Goal: Transaction & Acquisition: Purchase product/service

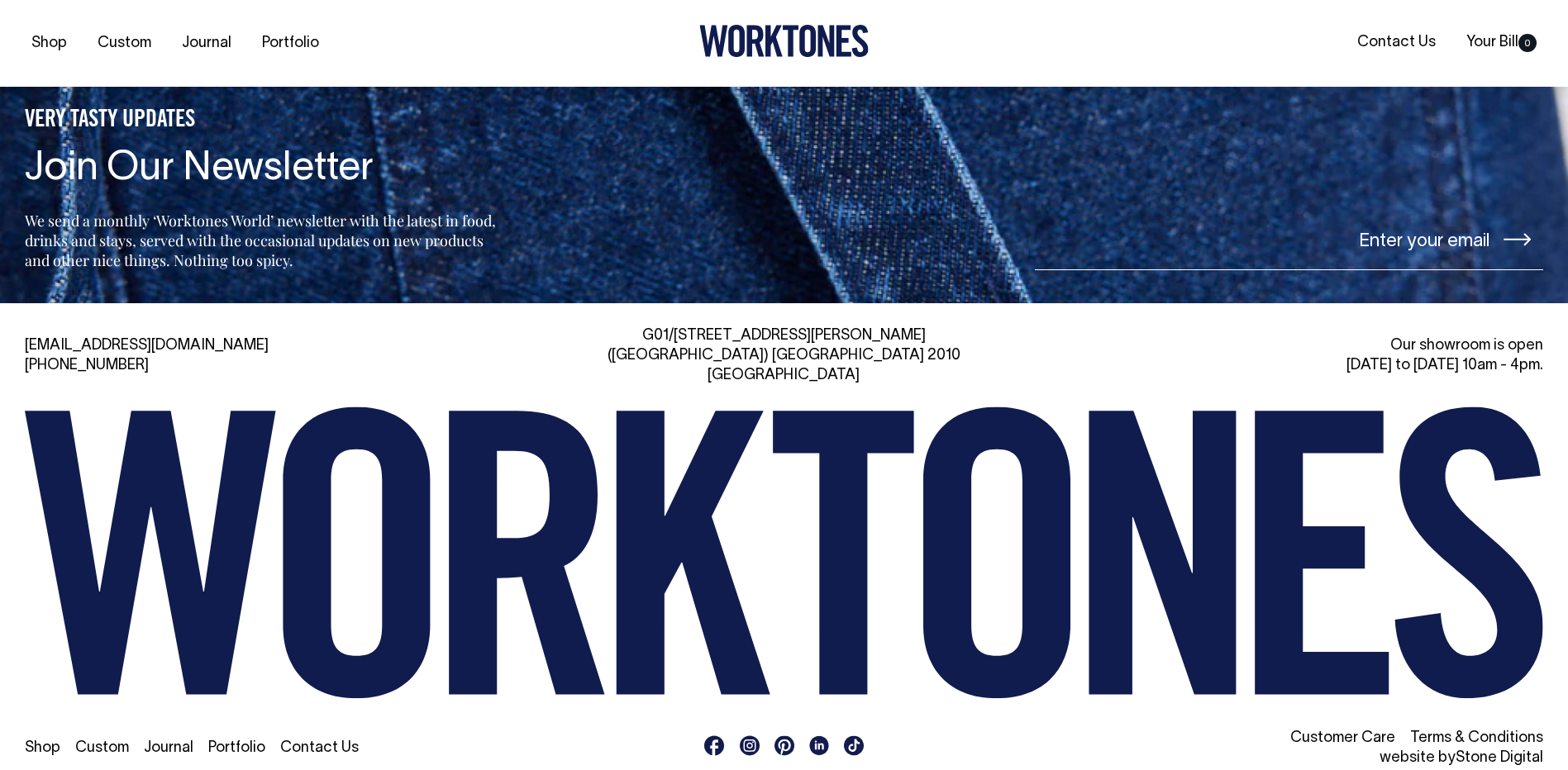
scroll to position [3945, 0]
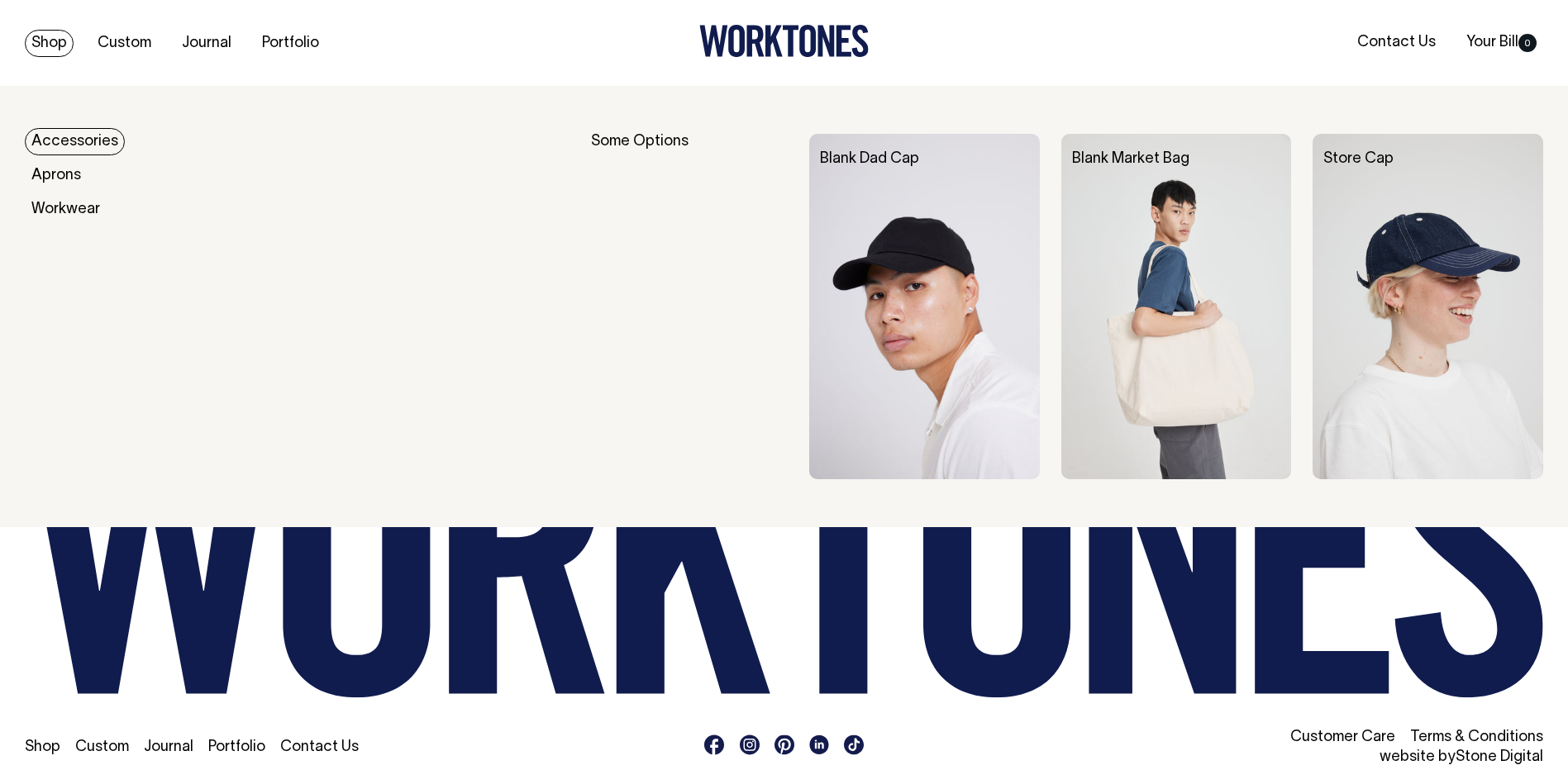
click at [60, 134] on link "Accessories" at bounding box center [74, 141] width 100 height 27
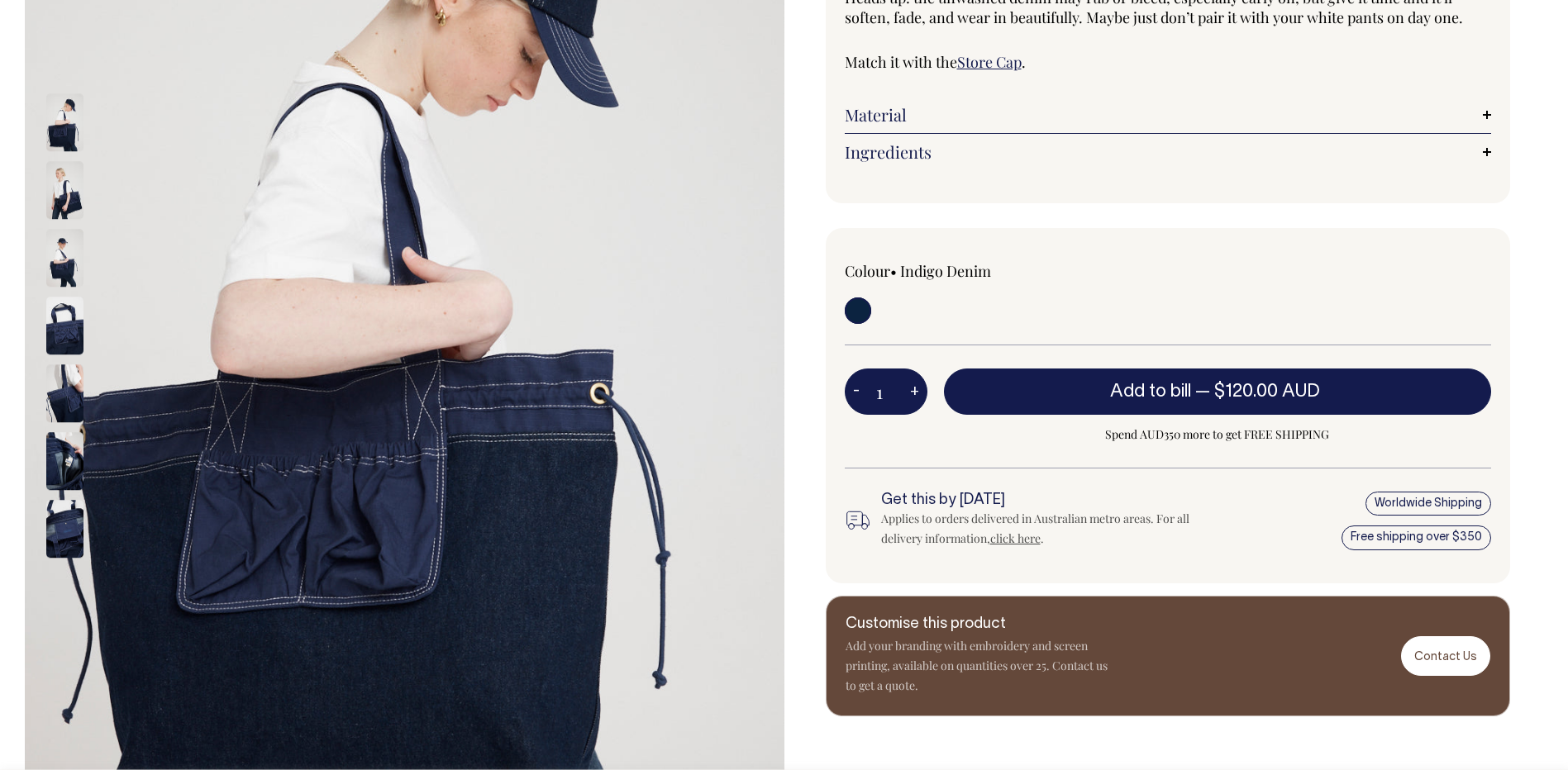
scroll to position [331, 0]
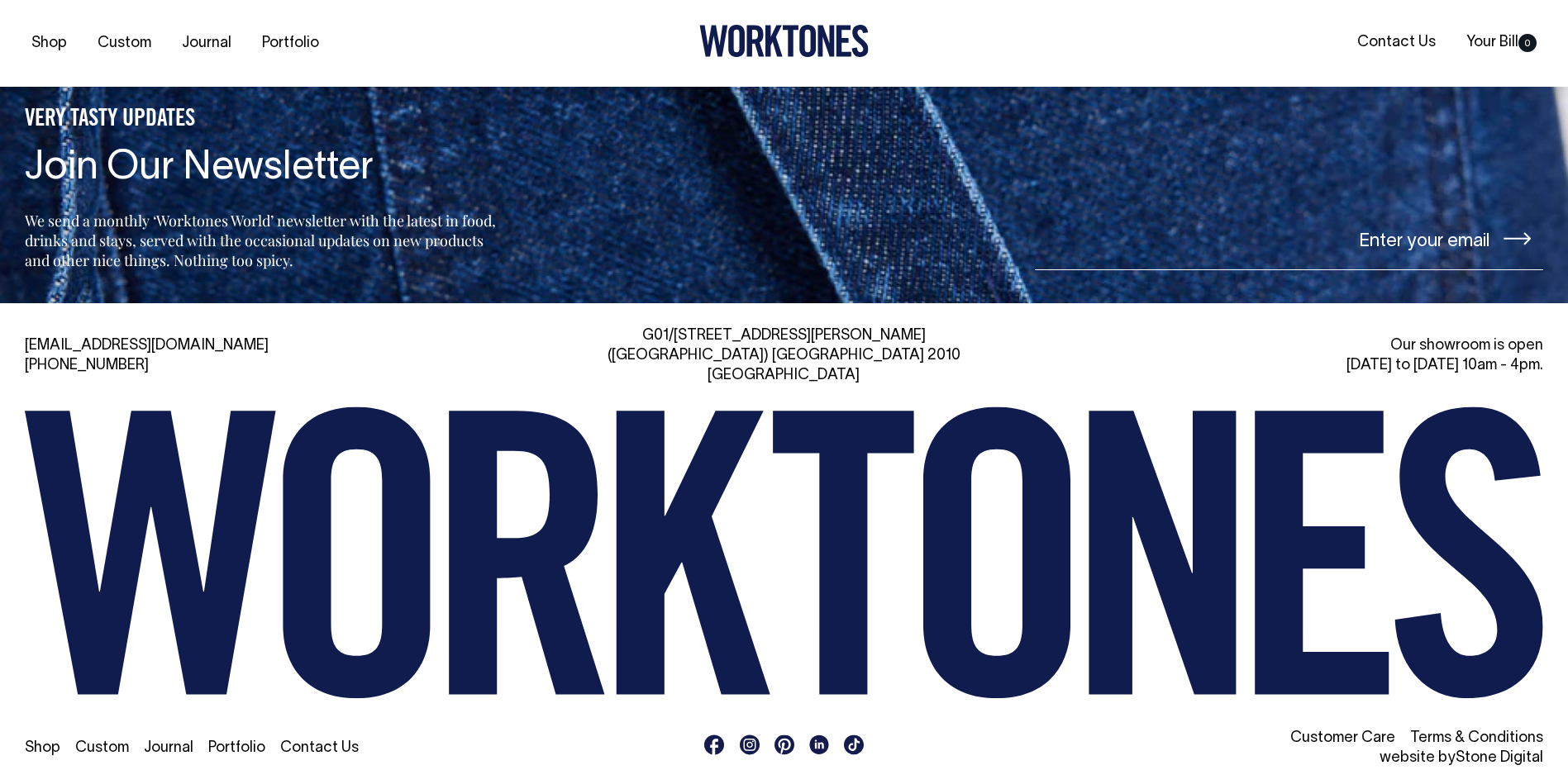
scroll to position [2855, 0]
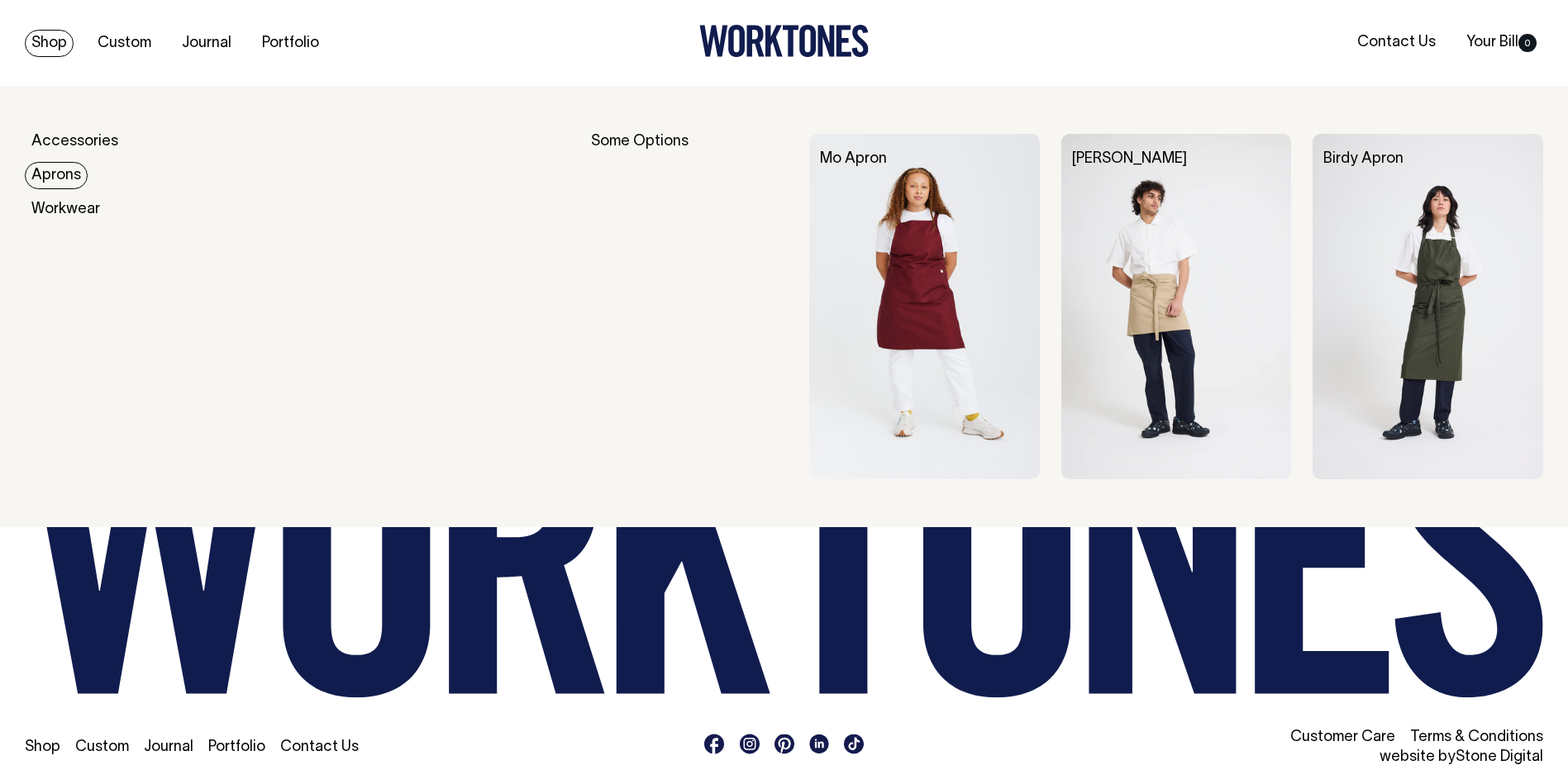
click at [67, 178] on link "Aprons" at bounding box center [55, 175] width 63 height 27
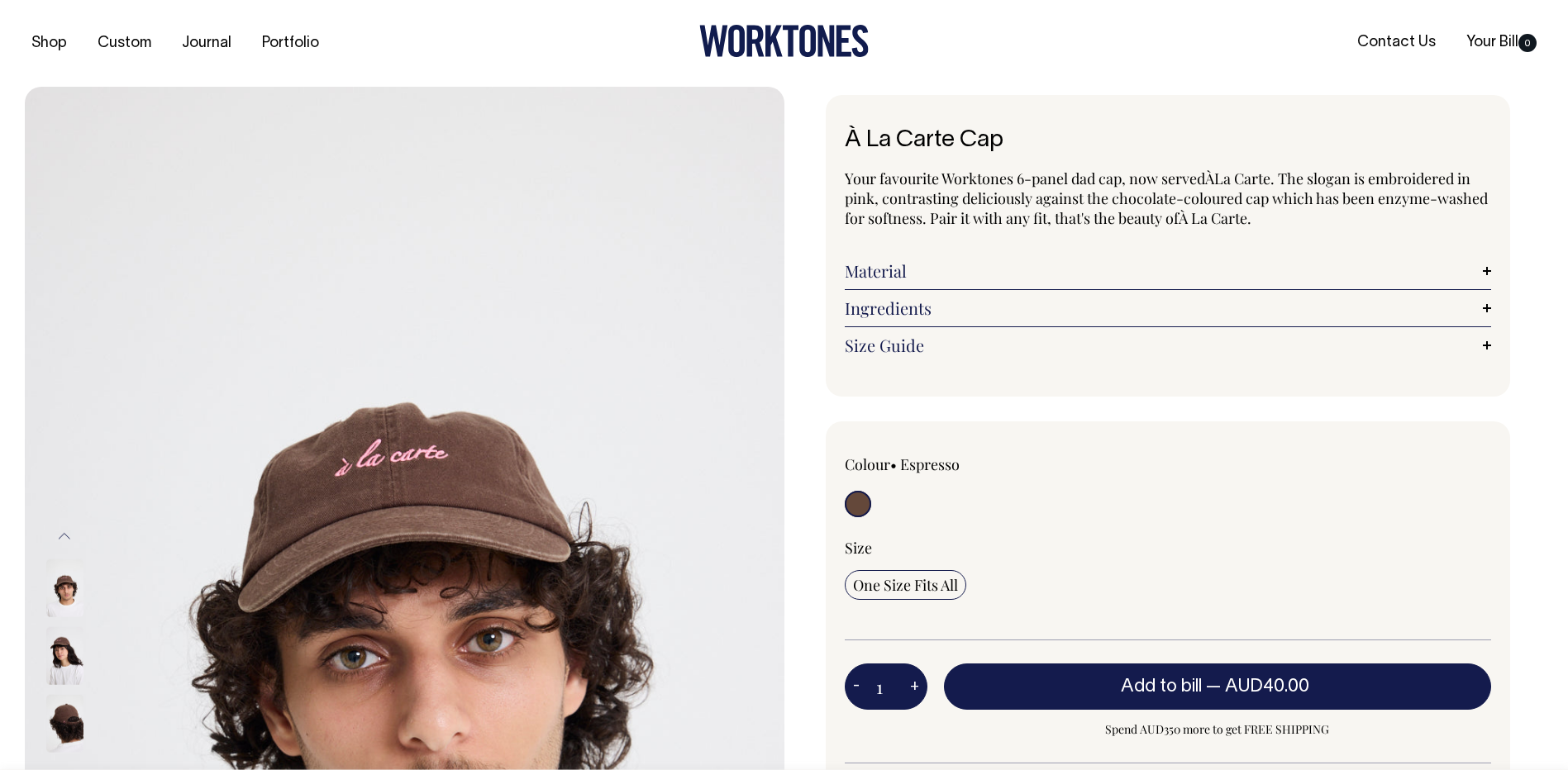
click at [62, 714] on img at bounding box center [65, 724] width 38 height 58
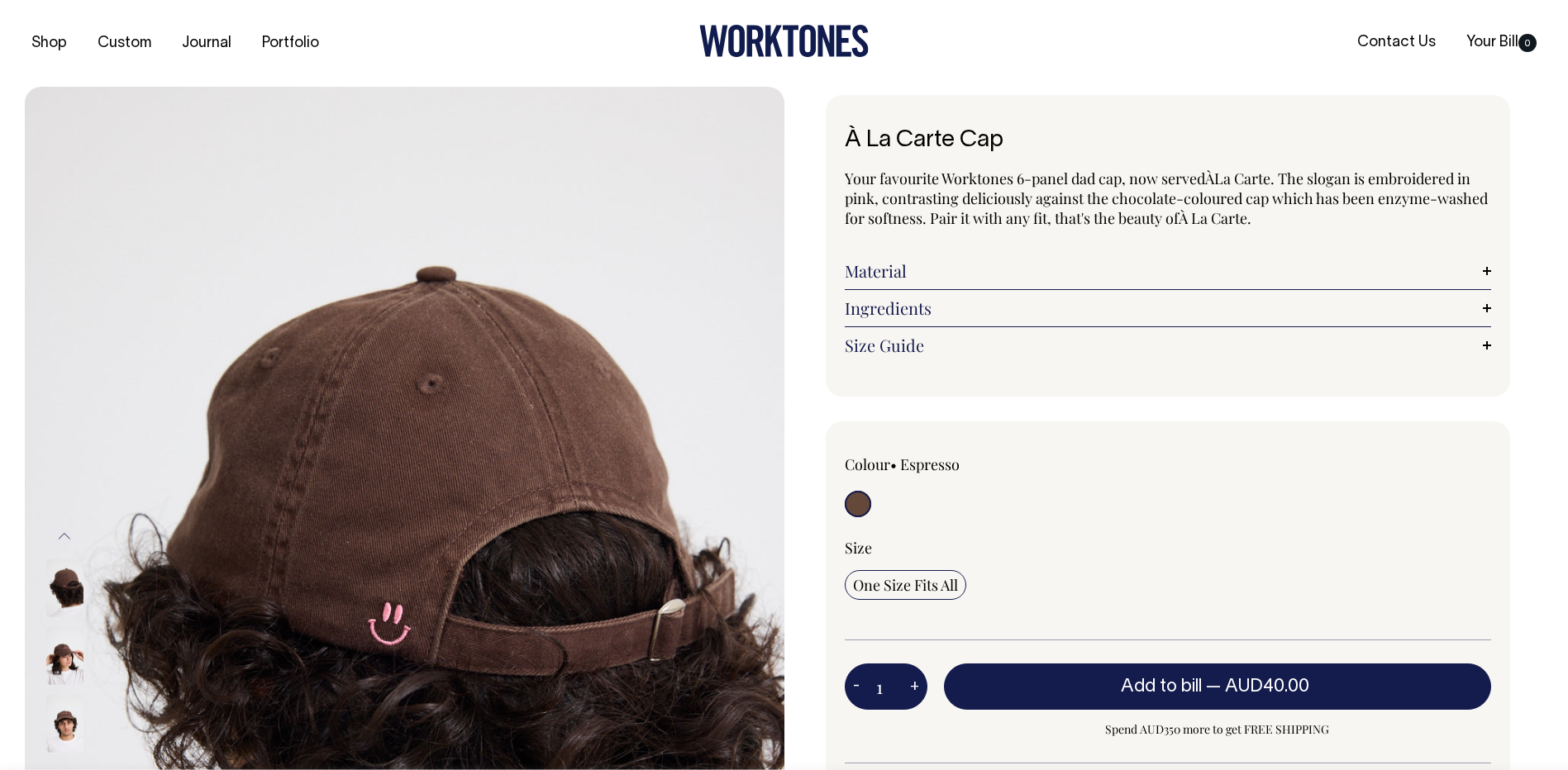
click at [71, 592] on img at bounding box center [65, 589] width 38 height 58
click at [67, 658] on img at bounding box center [65, 656] width 38 height 58
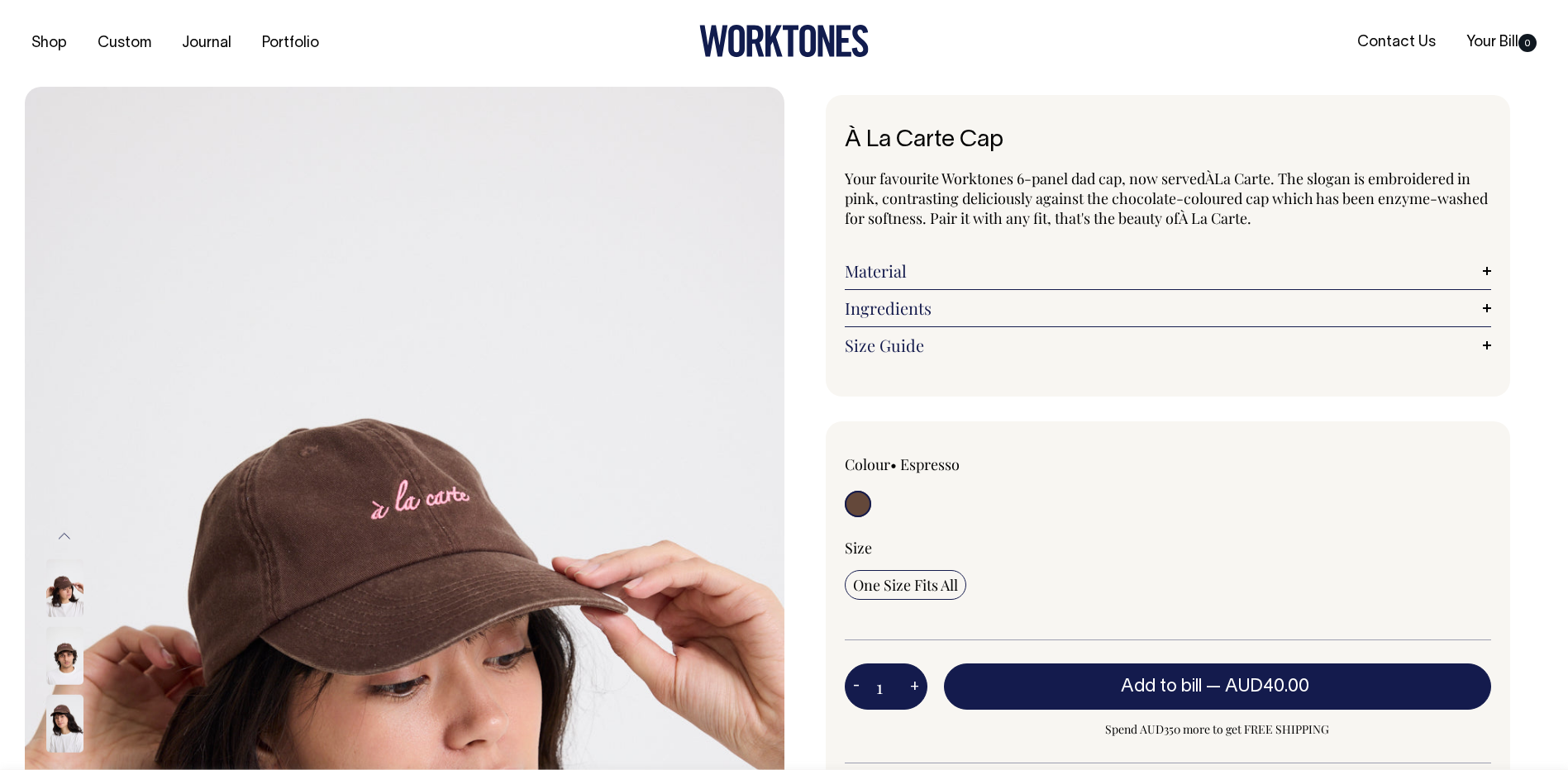
click at [66, 531] on button "Previous" at bounding box center [64, 536] width 24 height 38
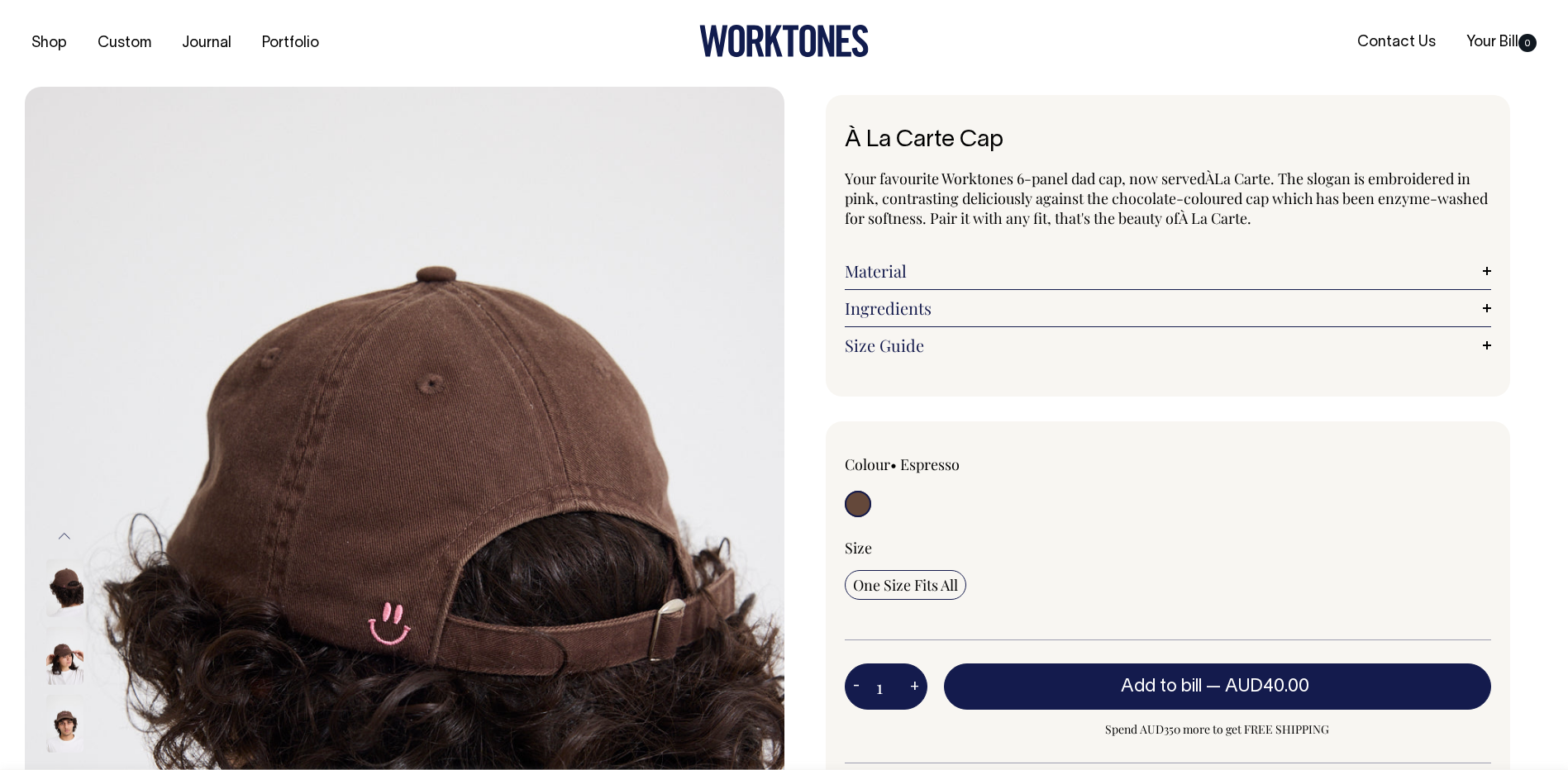
click at [71, 587] on img at bounding box center [65, 589] width 38 height 58
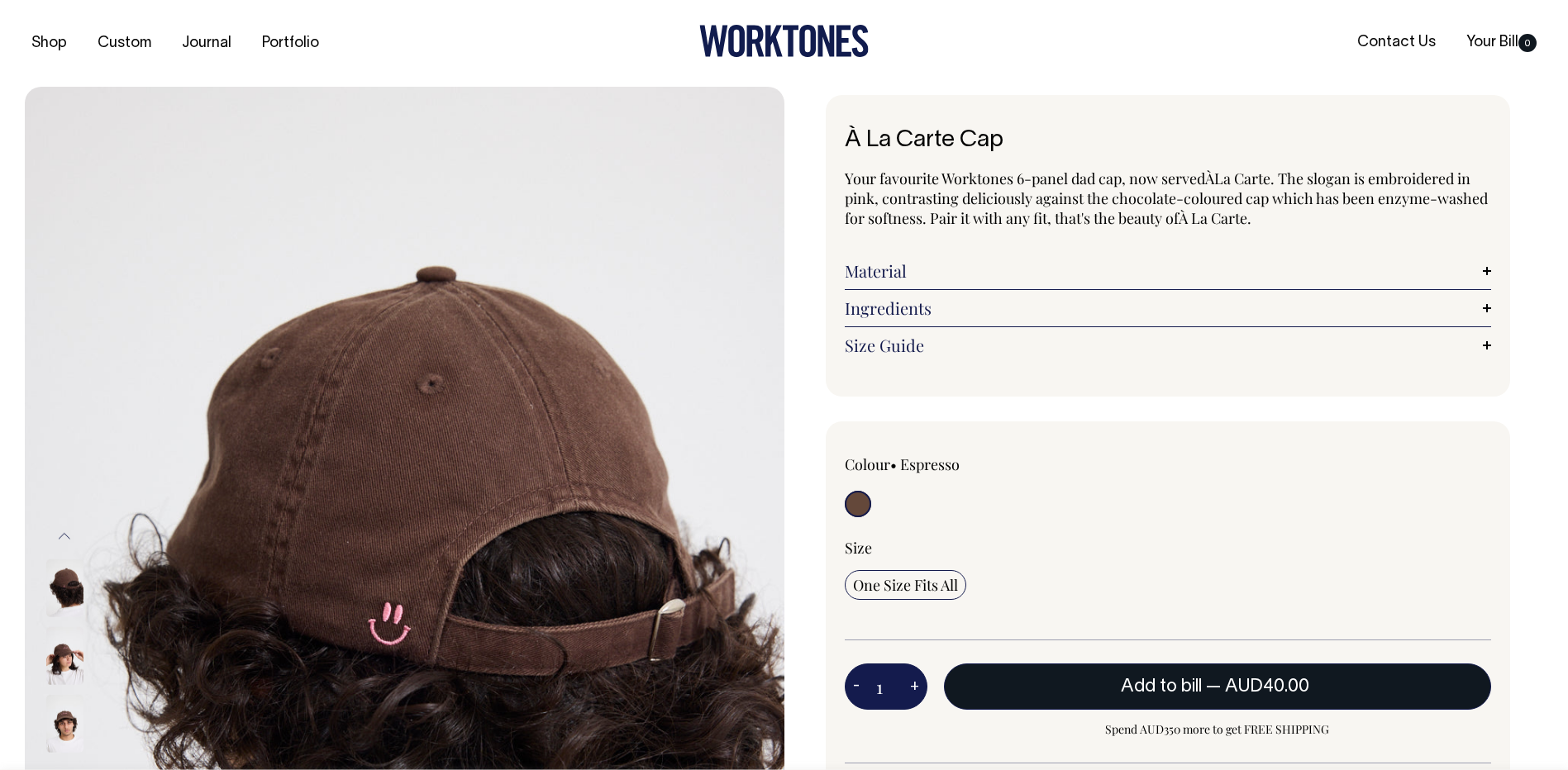
click at [1158, 685] on span "Add to bill" at bounding box center [1162, 687] width 81 height 17
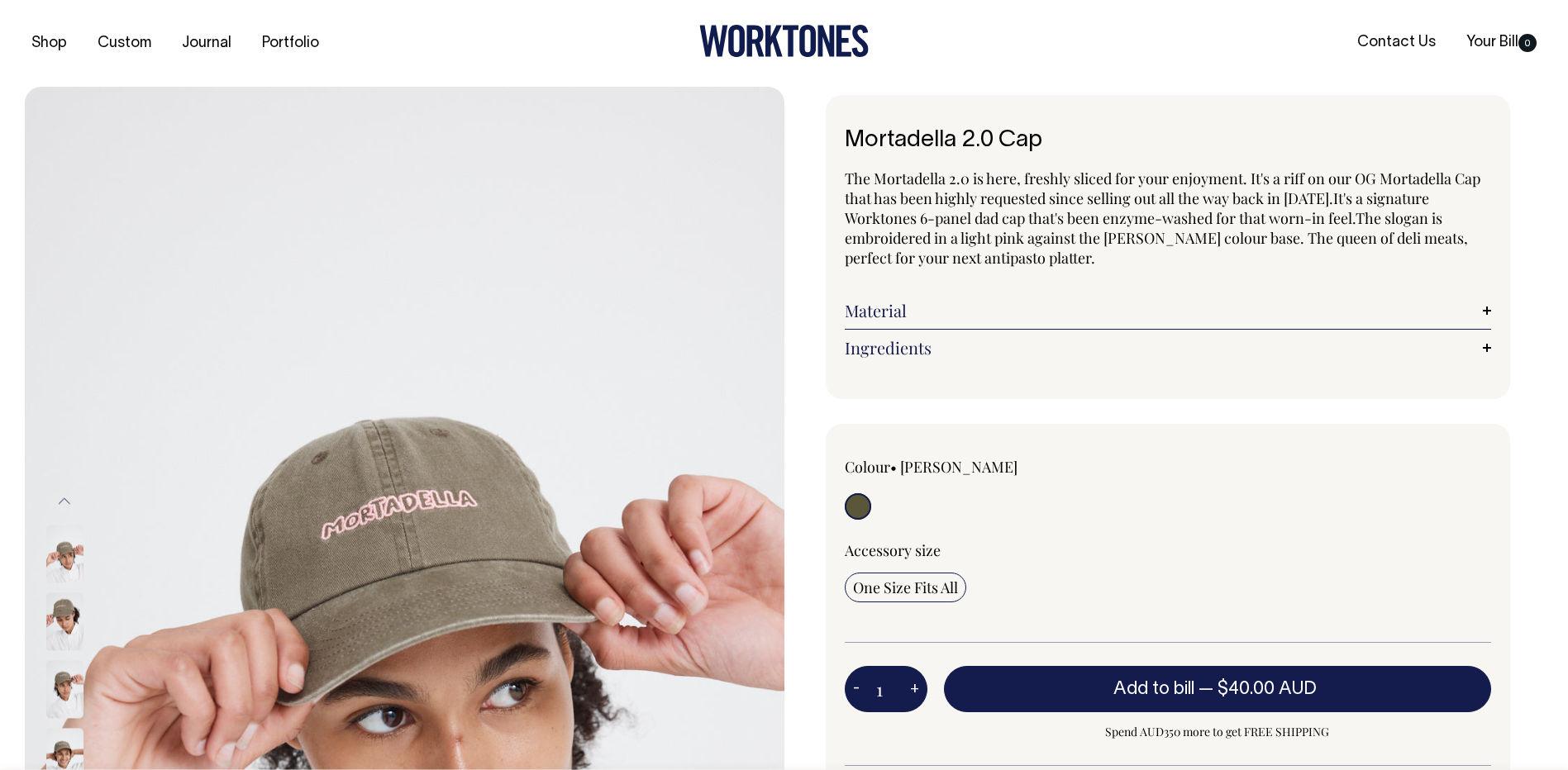
click at [75, 611] on img at bounding box center [65, 621] width 38 height 58
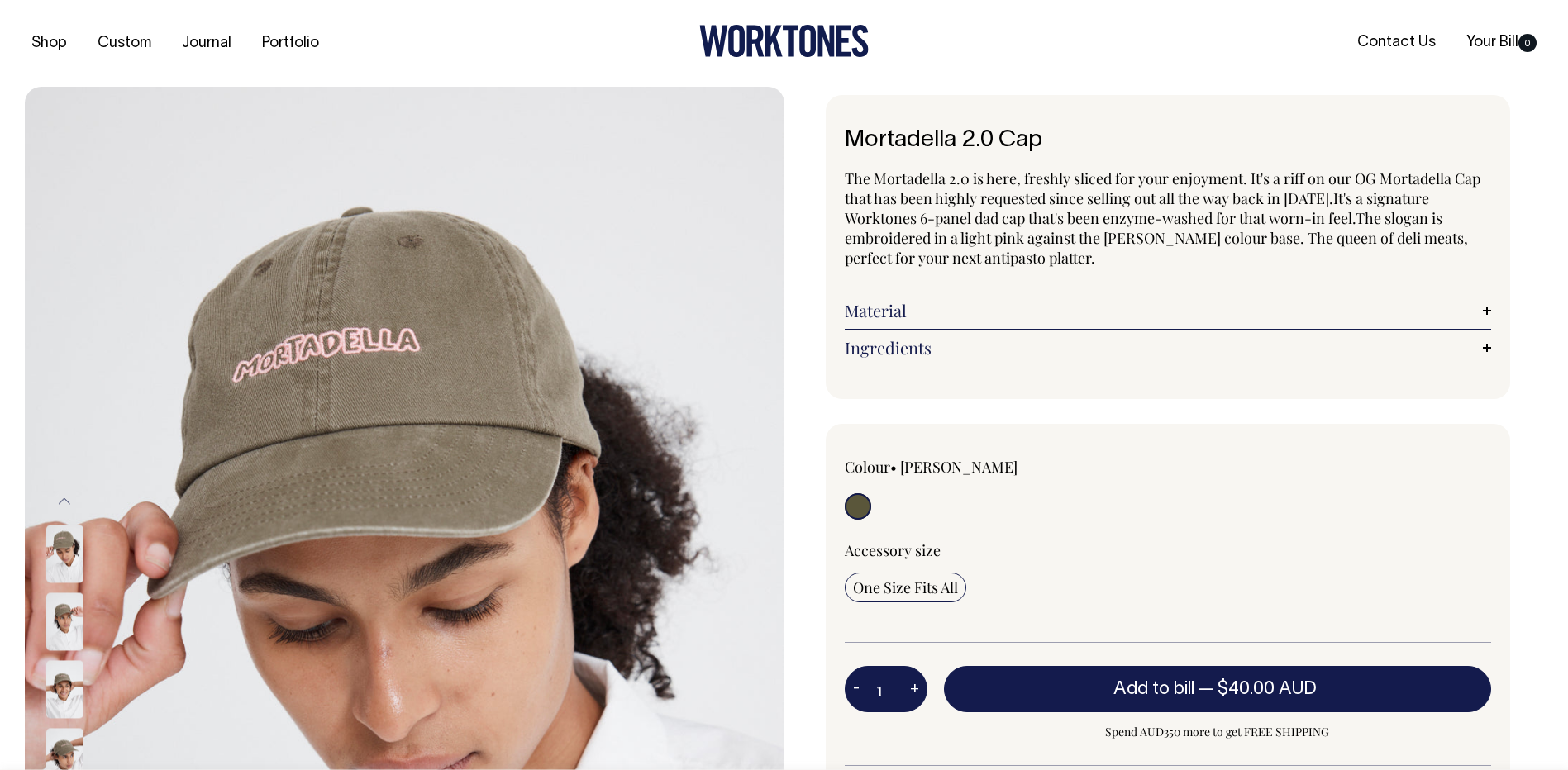
click at [58, 645] on img at bounding box center [65, 621] width 38 height 58
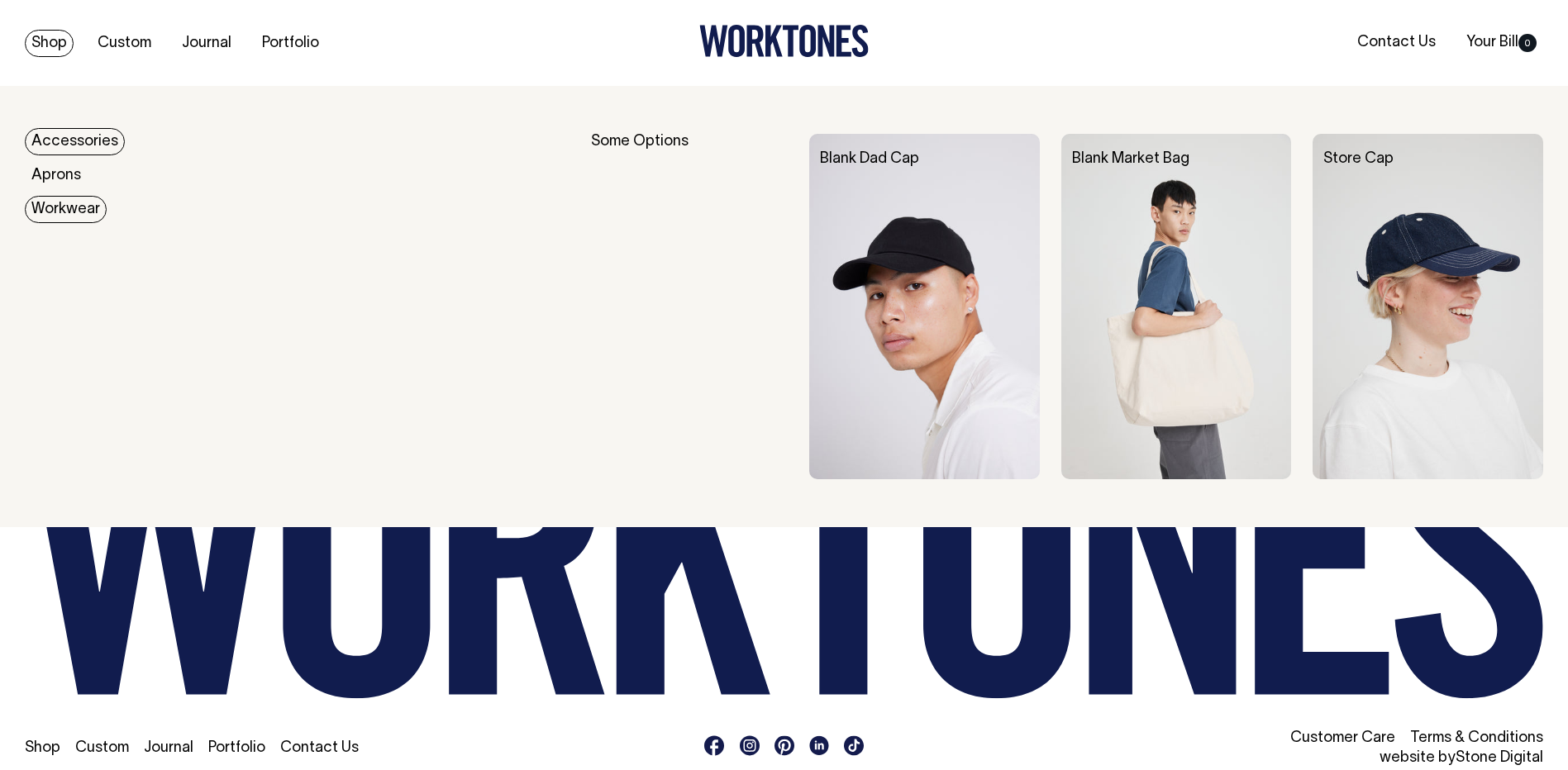
scroll to position [1726, 0]
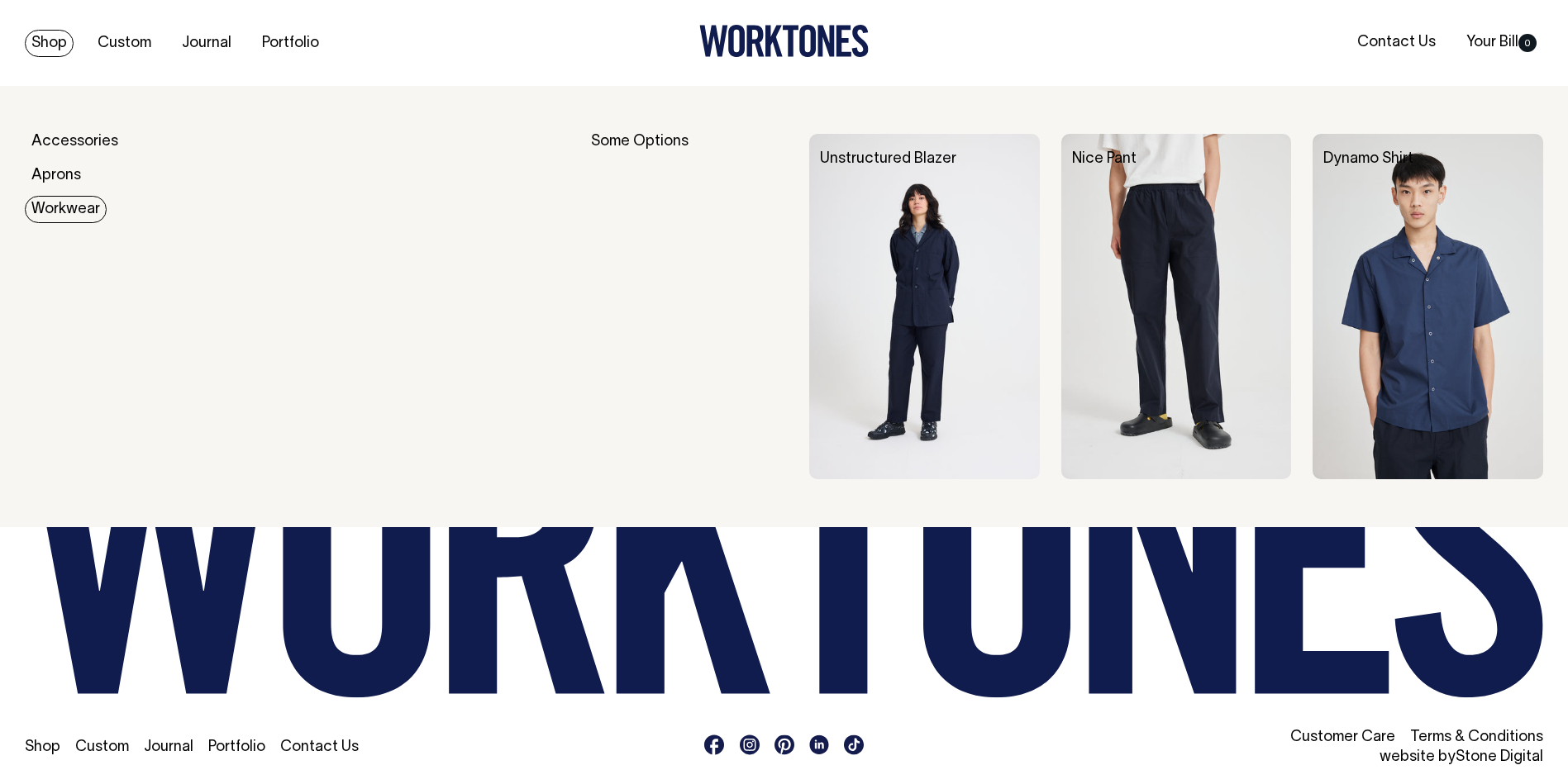
click at [71, 201] on link "Workwear" at bounding box center [65, 209] width 82 height 27
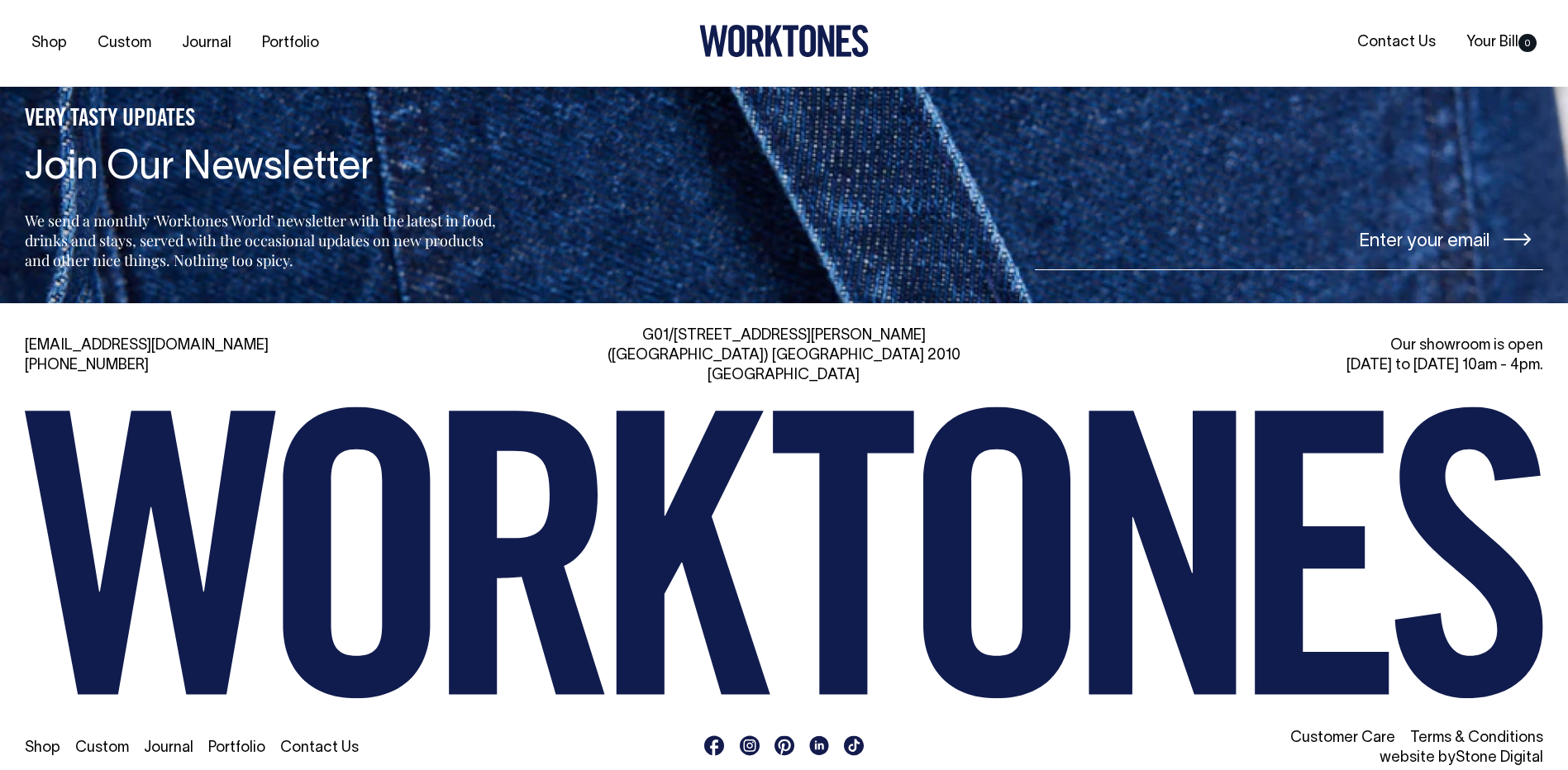
scroll to position [1770, 0]
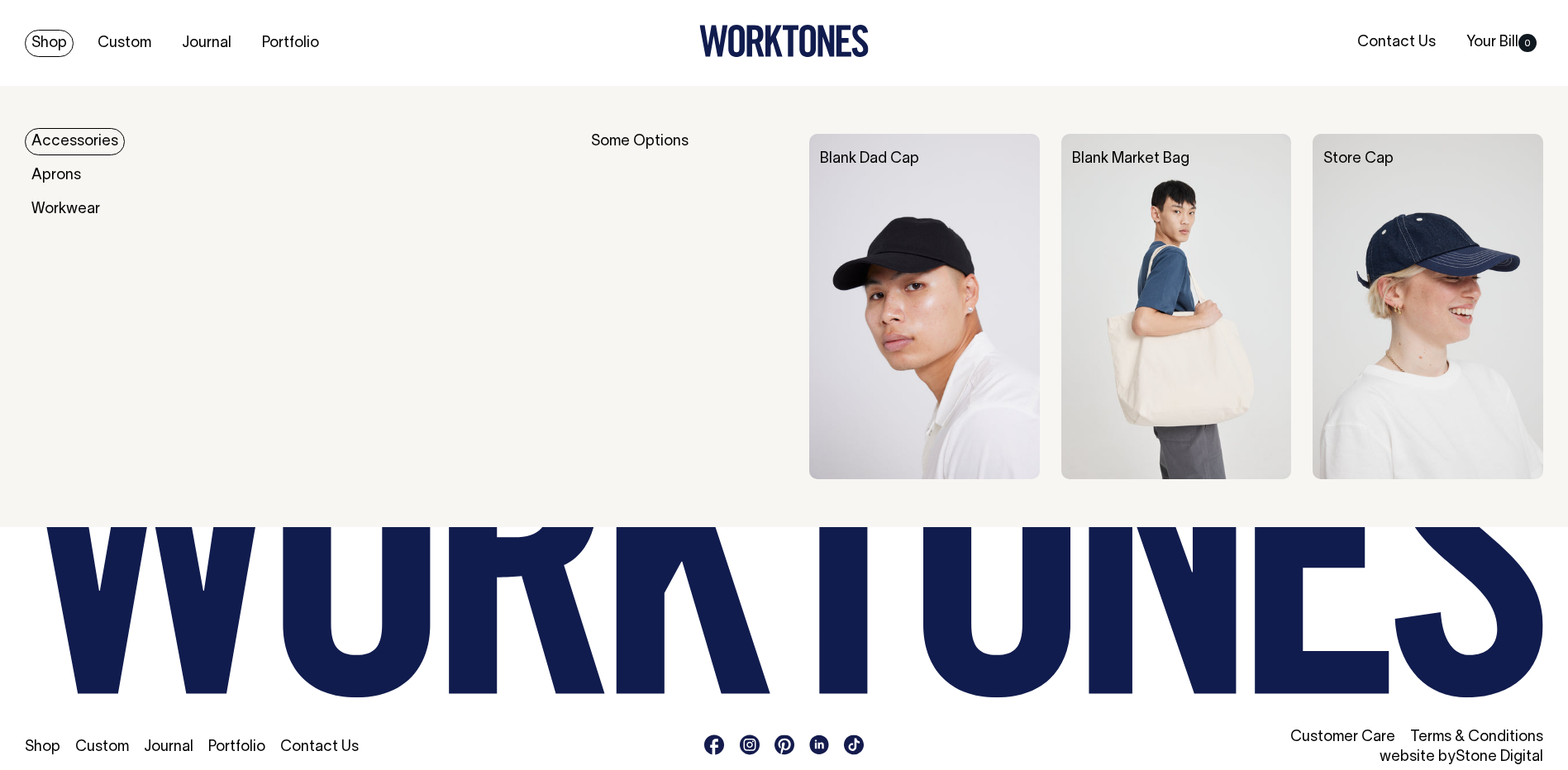
click at [641, 140] on div "Some Options" at bounding box center [689, 306] width 198 height 345
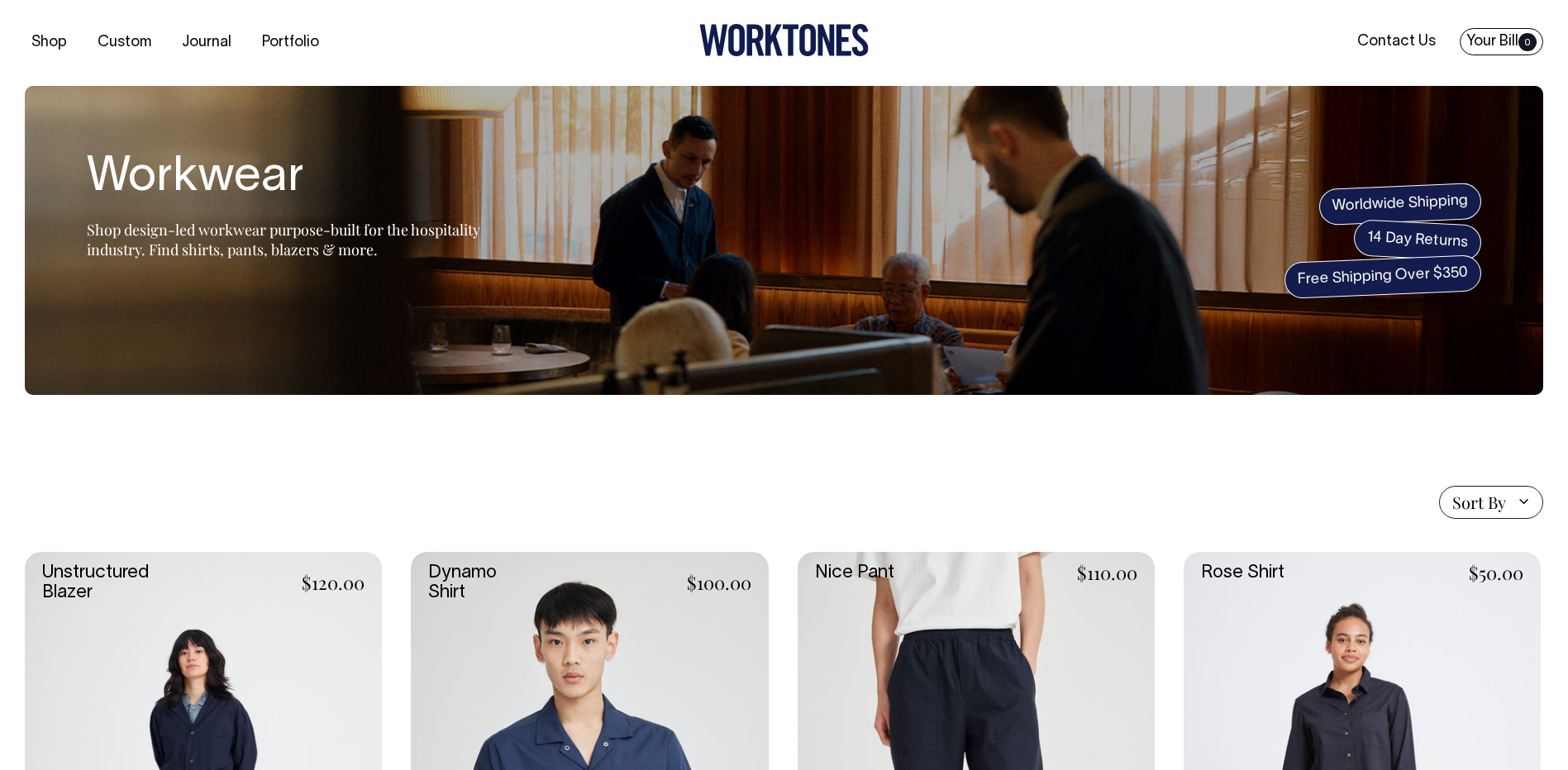
scroll to position [0, 0]
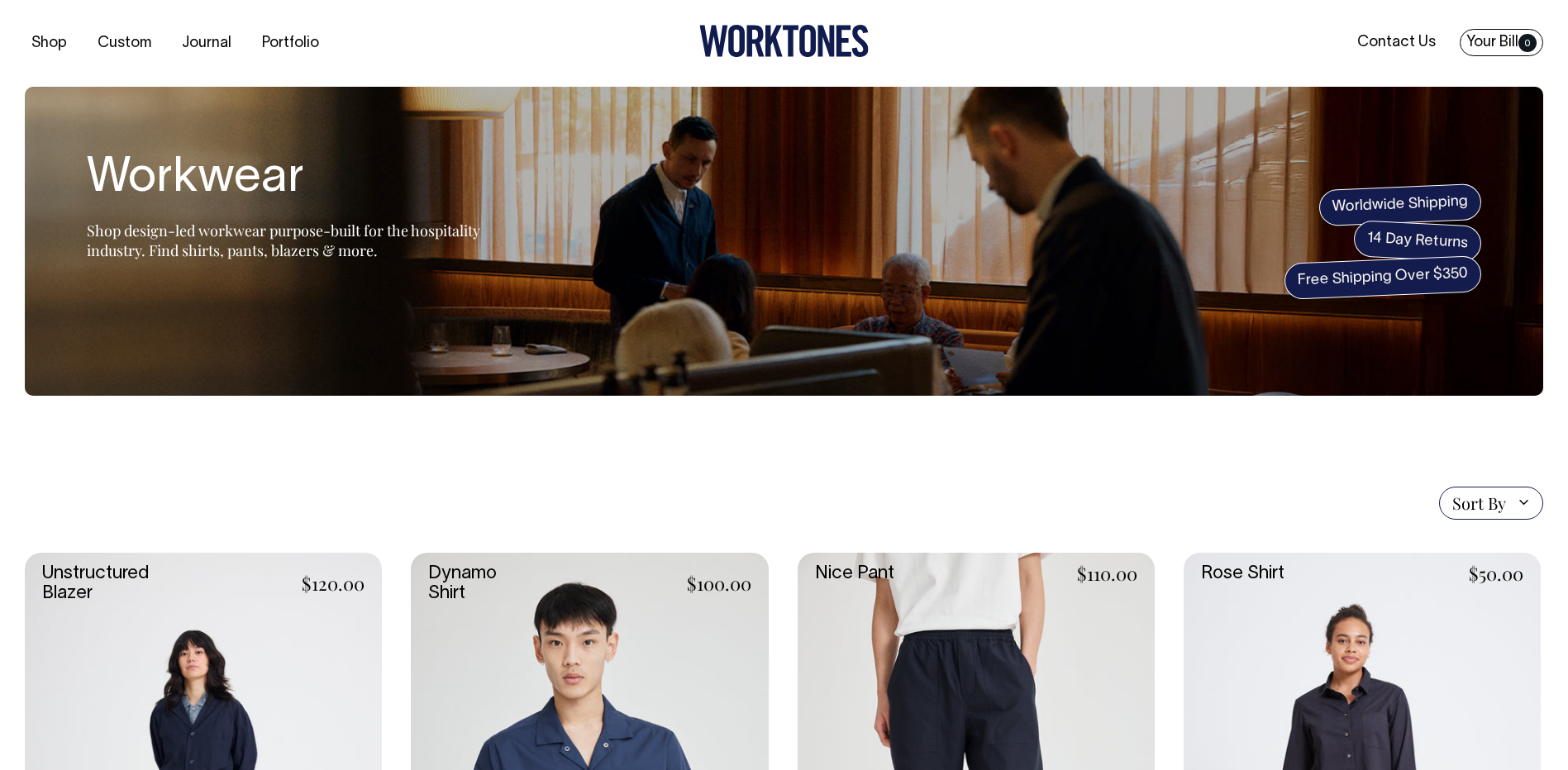
click at [1489, 44] on link "Your Bill 0" at bounding box center [1501, 42] width 84 height 27
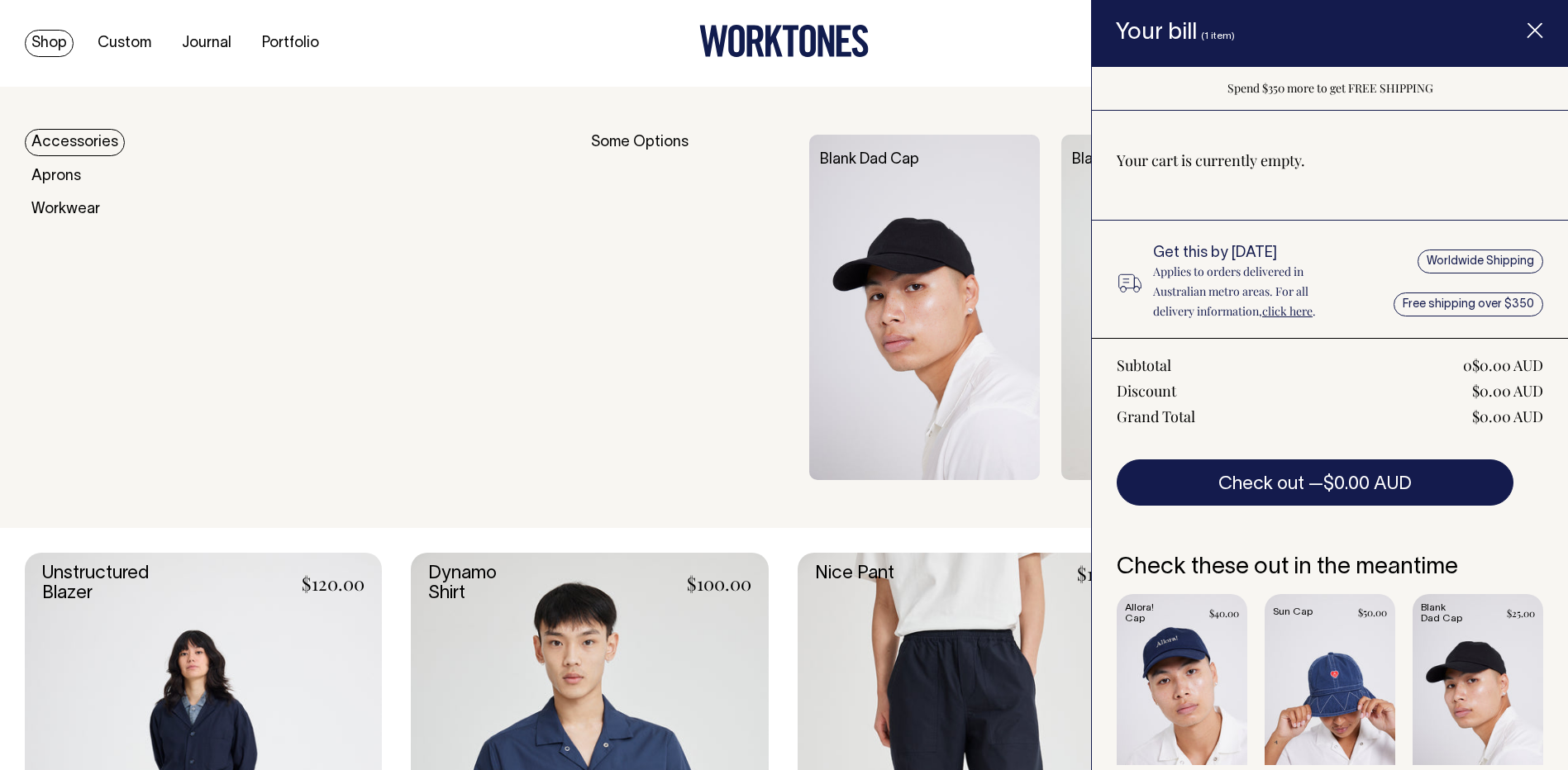
click at [68, 141] on link "Accessories" at bounding box center [74, 142] width 100 height 27
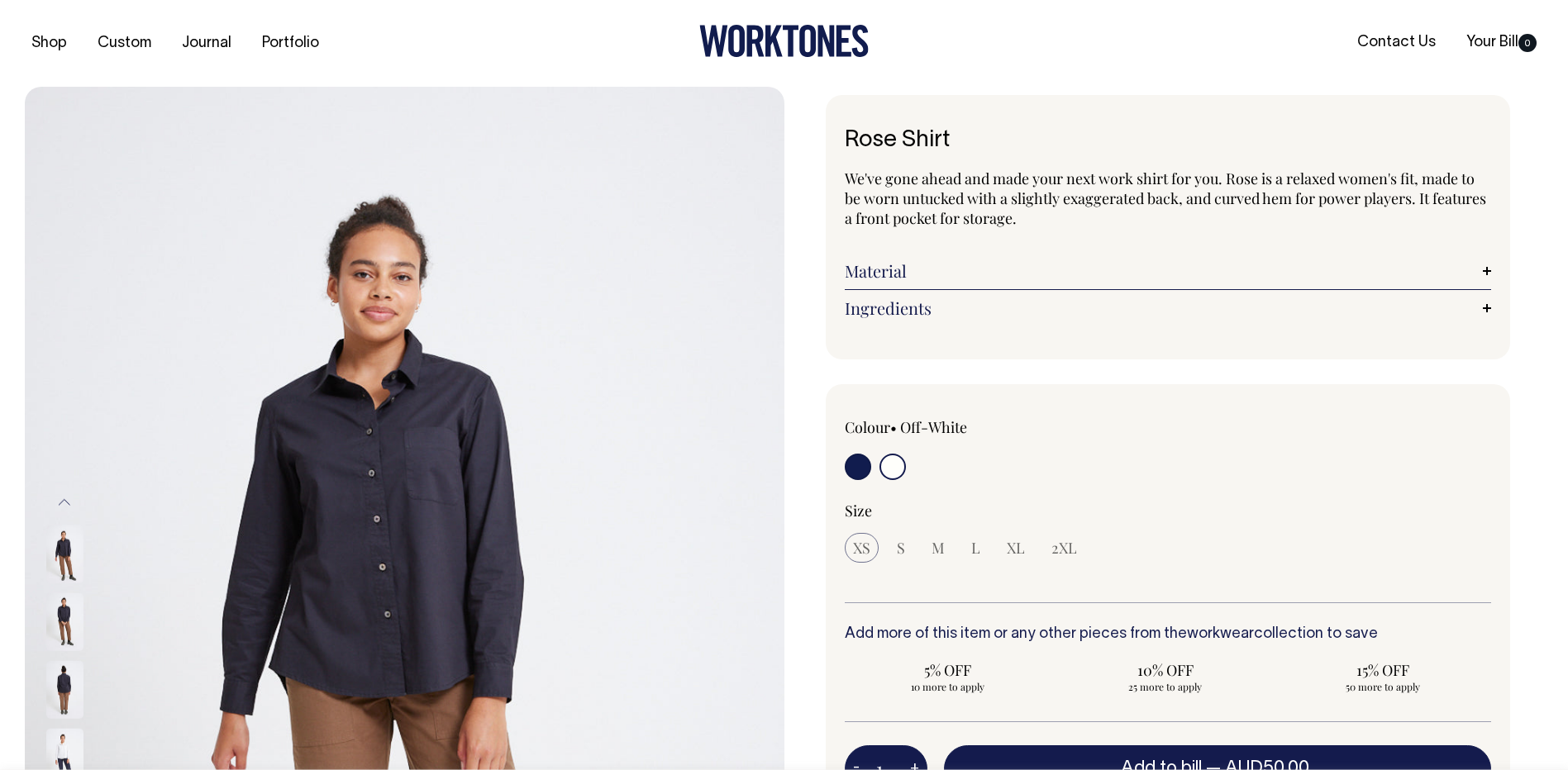
click at [899, 467] on input "radio" at bounding box center [893, 467] width 26 height 26
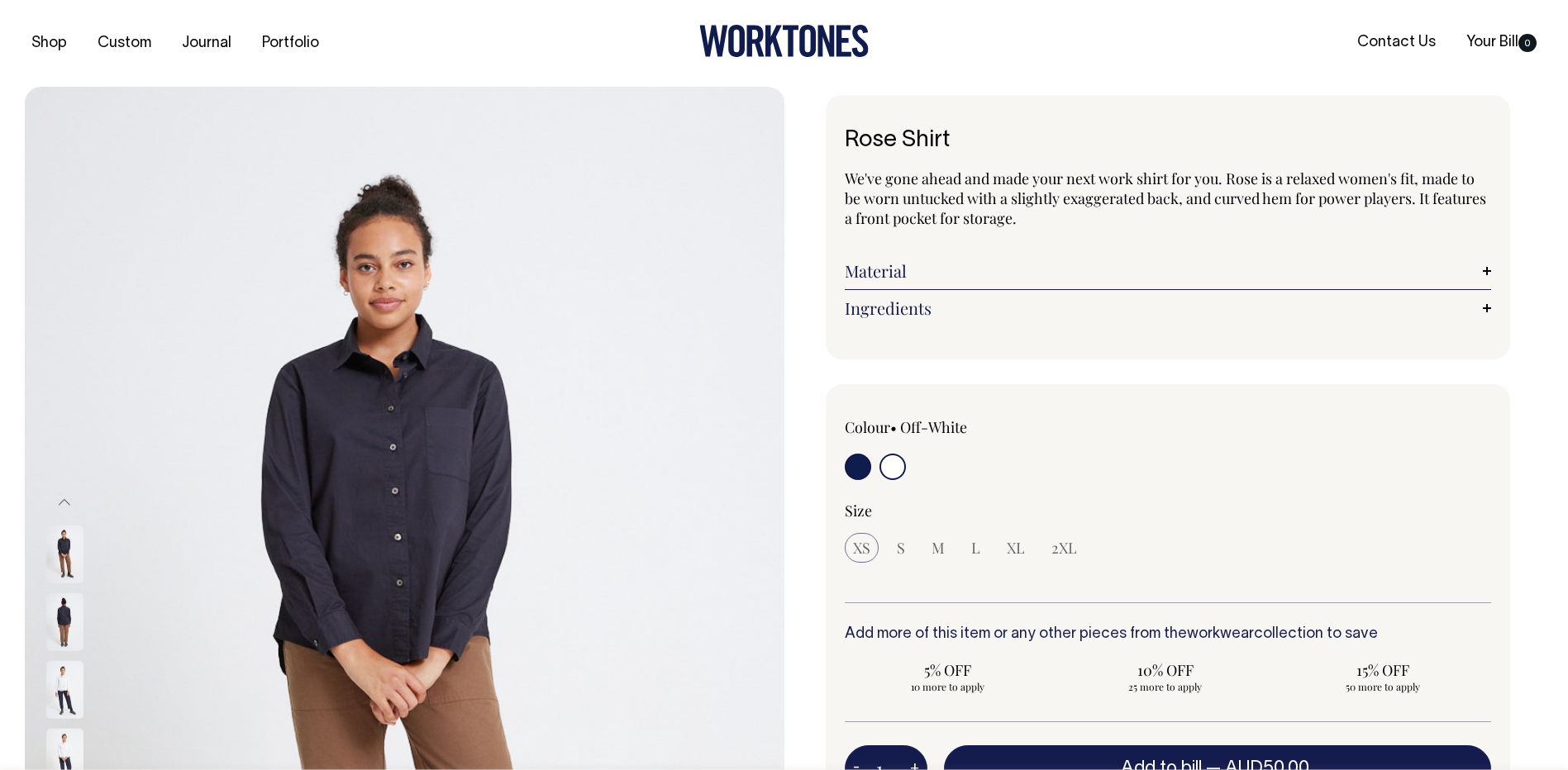
click at [928, 272] on link "Material" at bounding box center [1168, 271] width 647 height 20
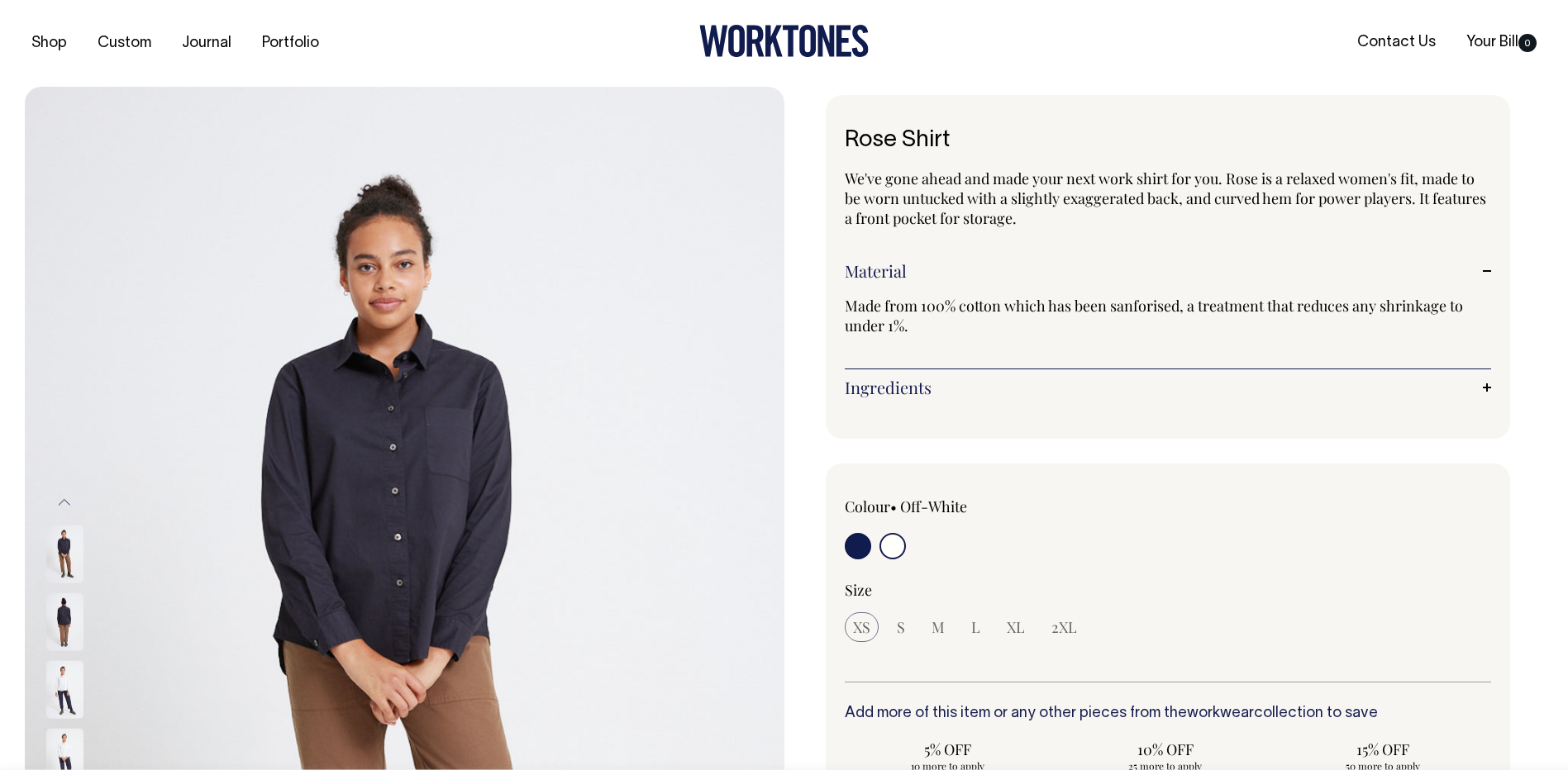
click at [928, 272] on link "Material" at bounding box center [1168, 271] width 647 height 20
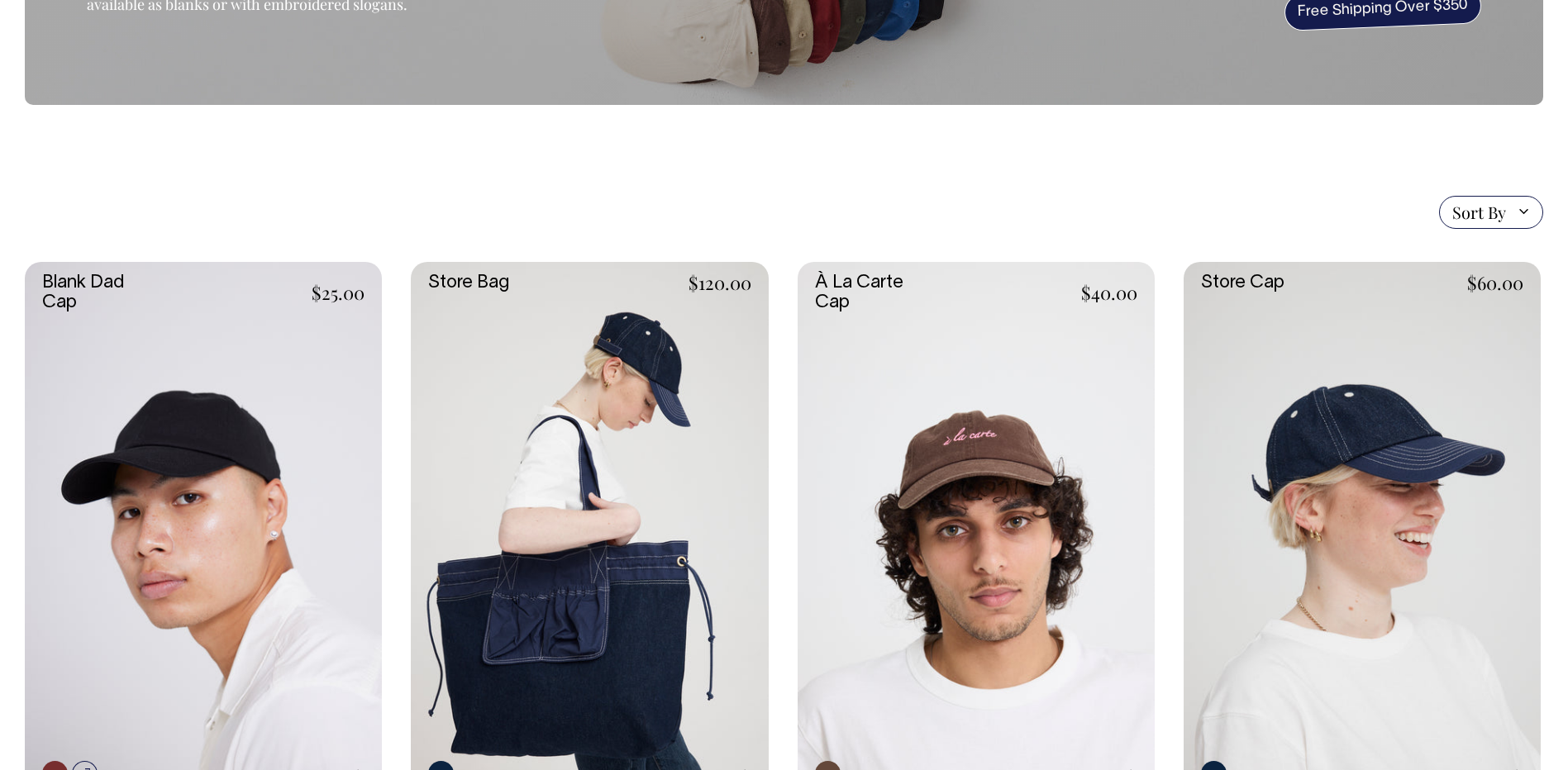
click at [942, 446] on link at bounding box center [976, 530] width 357 height 536
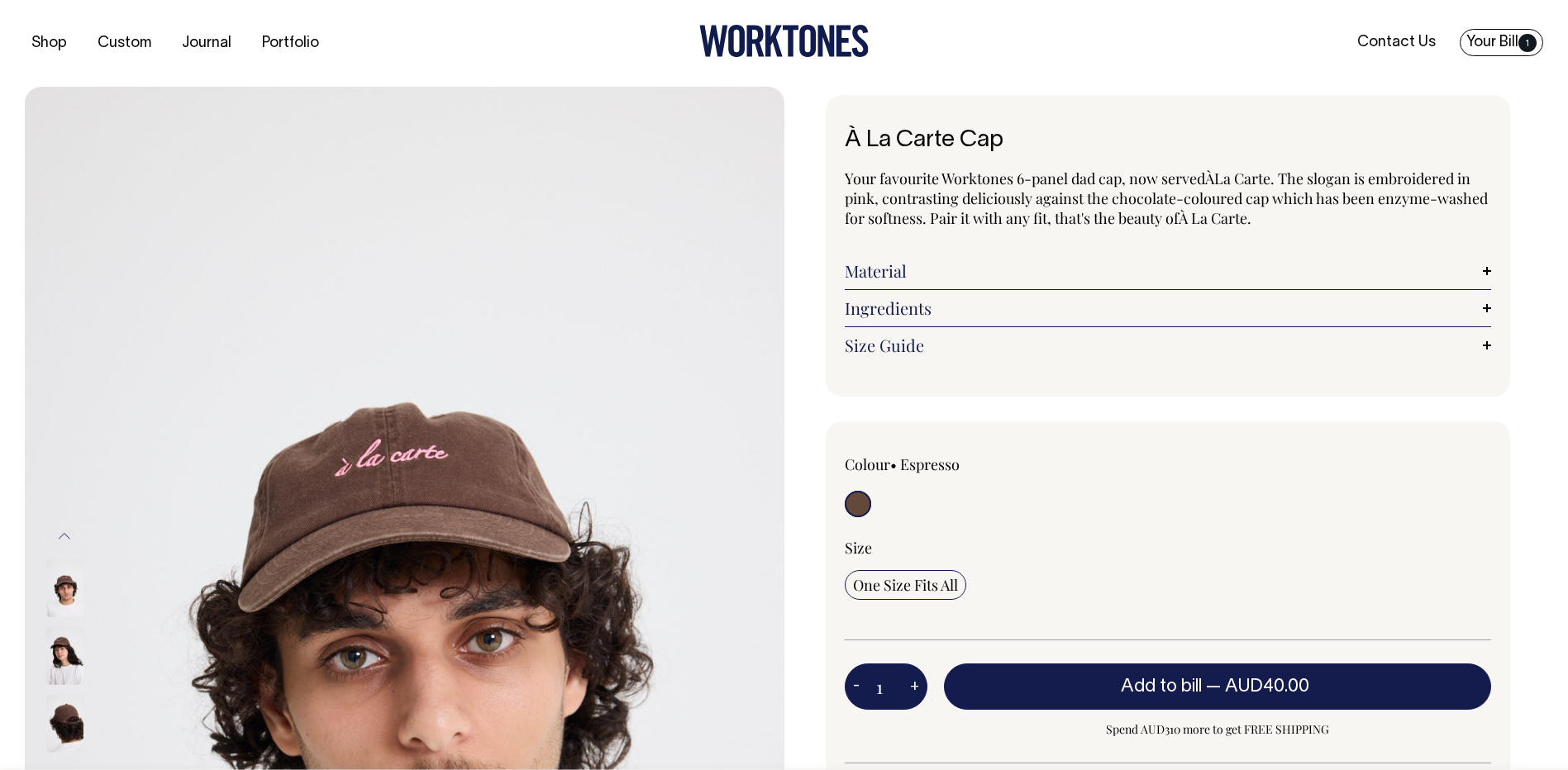
click at [1500, 44] on link "Your Bill 1" at bounding box center [1501, 42] width 84 height 27
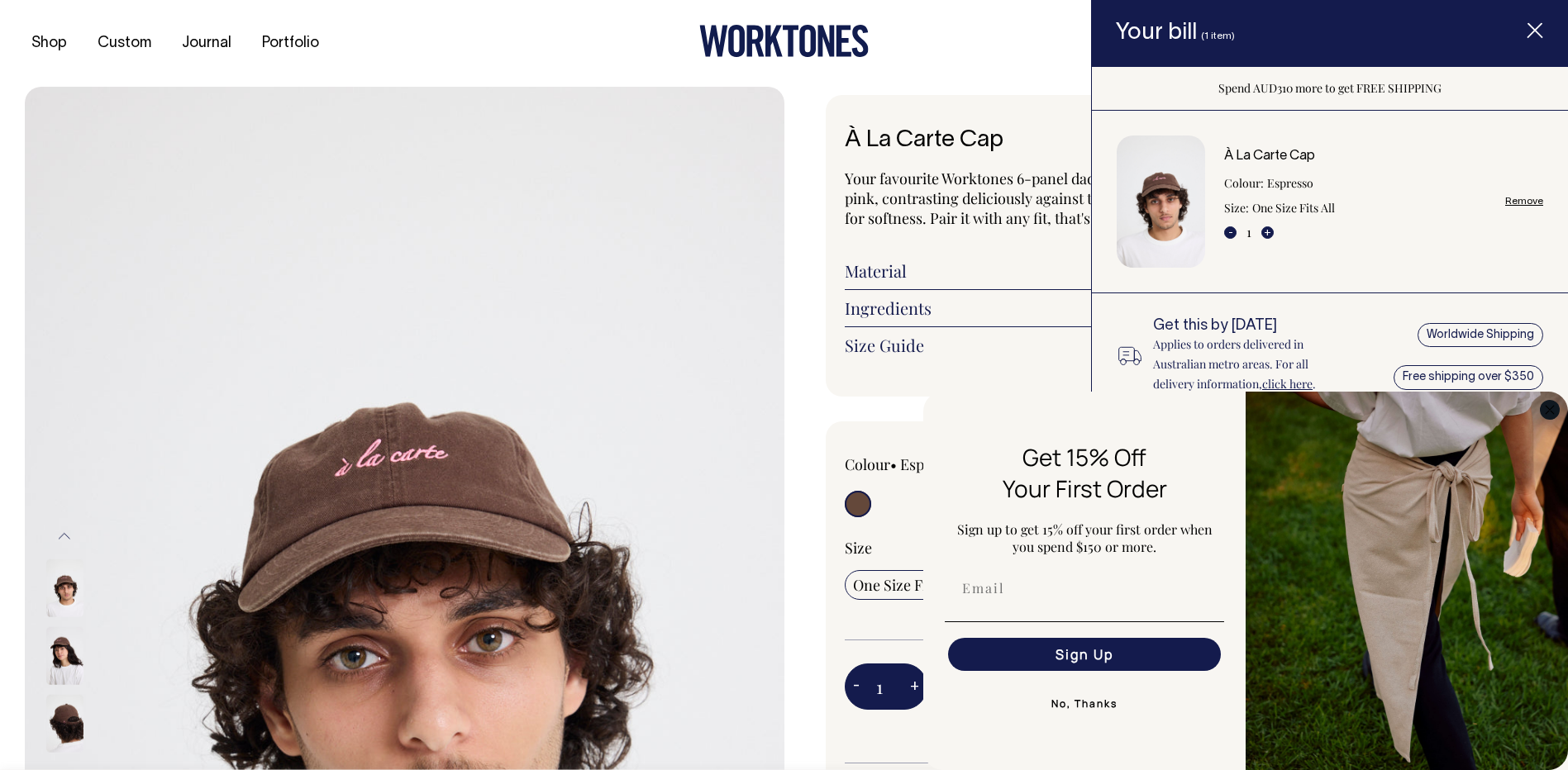
click at [1544, 405] on circle "Close dialog" at bounding box center [1550, 409] width 19 height 19
